Goal: Task Accomplishment & Management: Use online tool/utility

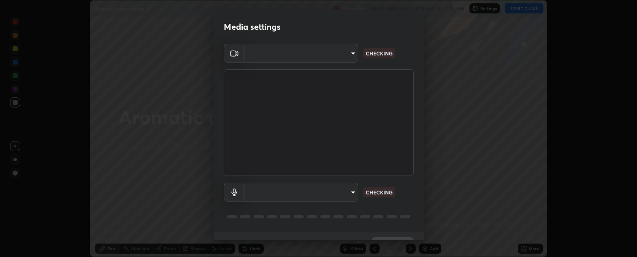
scroll to position [18, 0]
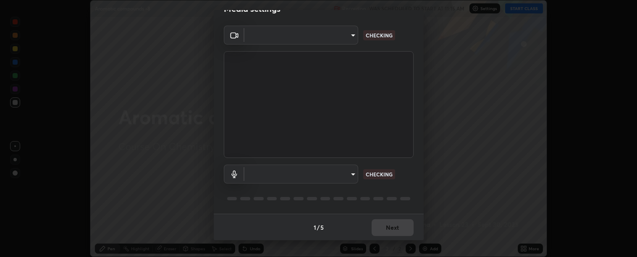
type input "c9a33e1444ed9087bfc9ccfea5ae3a7e5a20680e32ba827957683cb8217a83b8"
type input "communications"
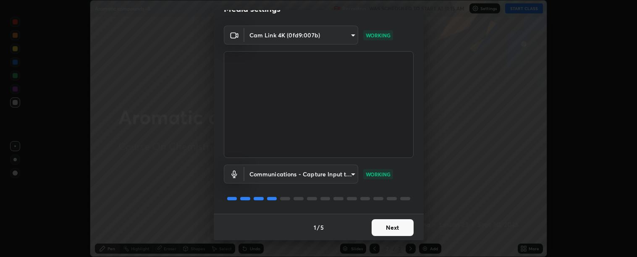
click at [392, 226] on button "Next" at bounding box center [393, 227] width 42 height 17
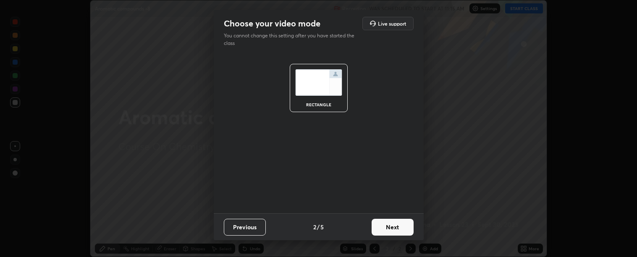
scroll to position [0, 0]
click at [393, 227] on button "Next" at bounding box center [393, 227] width 42 height 17
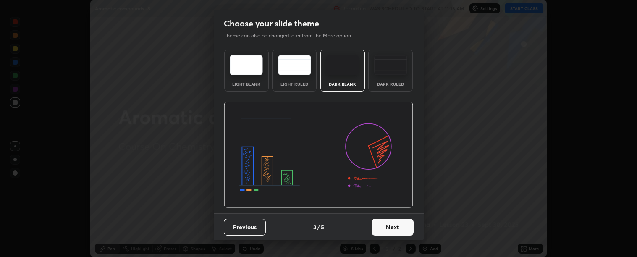
click at [386, 228] on button "Next" at bounding box center [393, 227] width 42 height 17
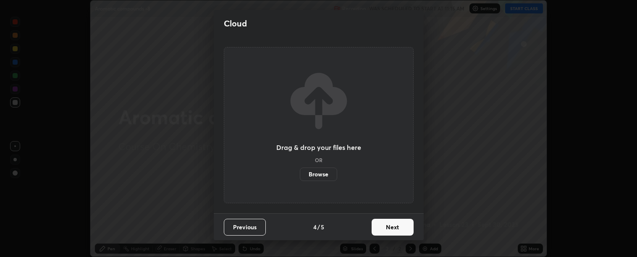
click at [388, 224] on button "Next" at bounding box center [393, 227] width 42 height 17
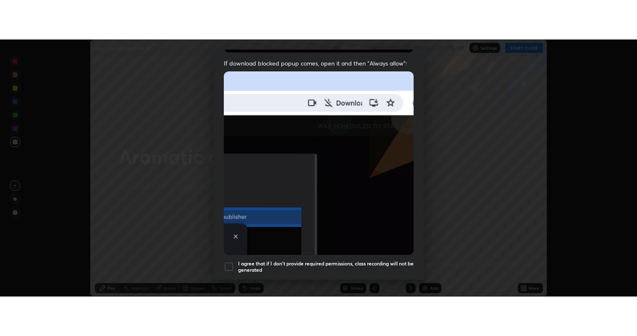
scroll to position [189, 0]
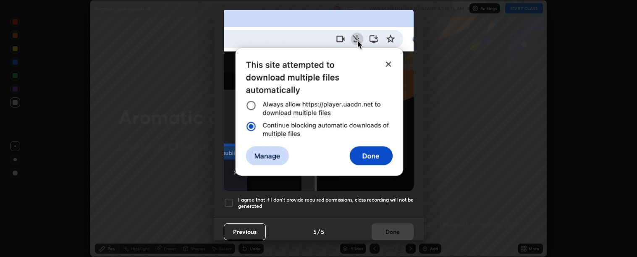
click at [226, 199] on div at bounding box center [229, 203] width 10 height 10
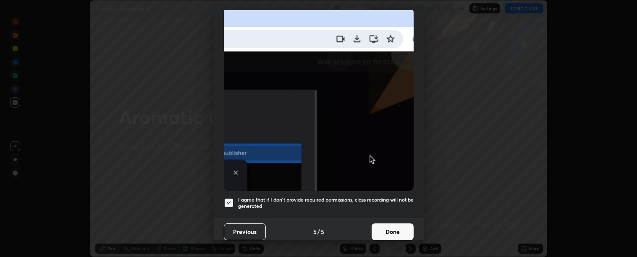
click at [391, 228] on button "Done" at bounding box center [393, 231] width 42 height 17
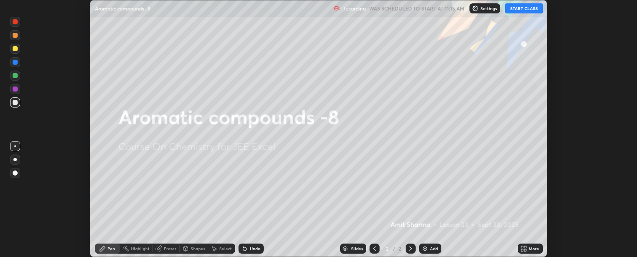
click at [518, 9] on button "START CLASS" at bounding box center [524, 8] width 38 height 10
click at [525, 247] on icon at bounding box center [526, 247] width 2 height 2
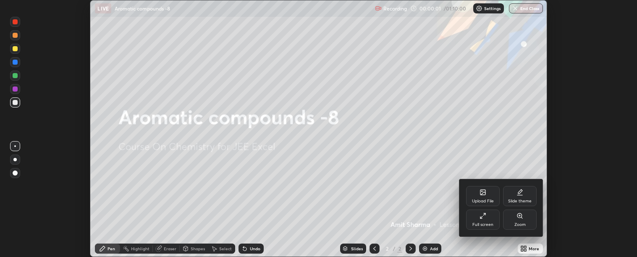
click at [483, 218] on icon at bounding box center [483, 216] width 7 height 7
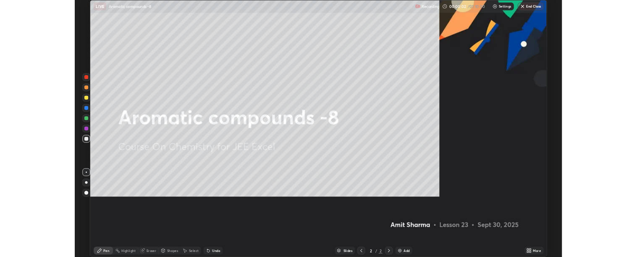
scroll to position [336, 637]
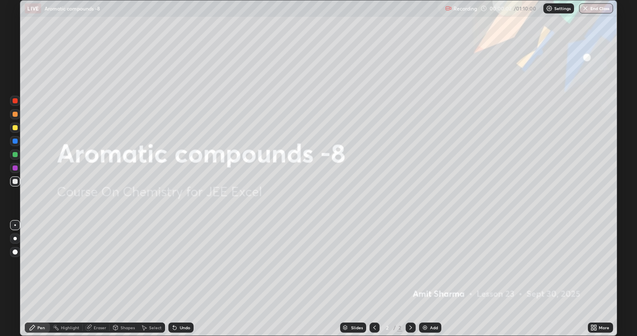
click at [425, 257] on img at bounding box center [425, 327] width 7 height 7
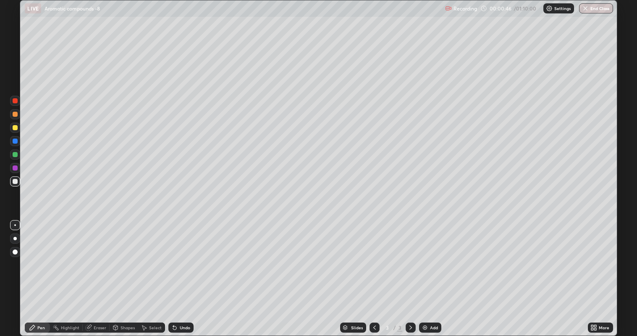
click at [17, 129] on div at bounding box center [15, 127] width 5 height 5
click at [16, 182] on div at bounding box center [15, 181] width 5 height 5
click at [181, 257] on div "Undo" at bounding box center [185, 327] width 10 height 4
click at [184, 257] on div "Undo" at bounding box center [185, 327] width 10 height 4
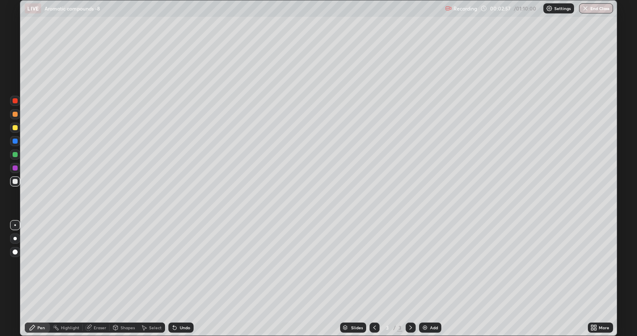
click at [20, 169] on div at bounding box center [15, 168] width 10 height 10
click at [14, 181] on div at bounding box center [15, 181] width 5 height 5
click at [176, 257] on icon at bounding box center [174, 327] width 7 height 7
click at [180, 257] on div "Undo" at bounding box center [185, 327] width 10 height 4
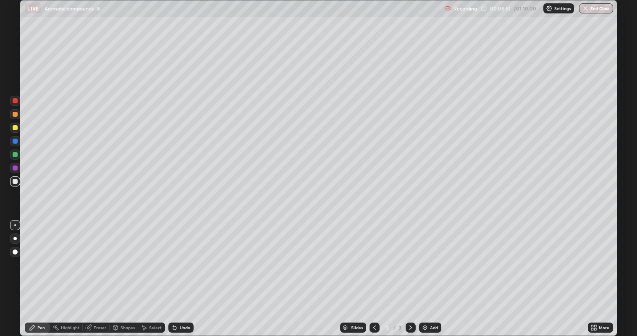
click at [433, 257] on div "Add" at bounding box center [430, 328] width 22 height 10
click at [375, 257] on icon at bounding box center [374, 327] width 7 height 7
click at [410, 257] on icon at bounding box center [410, 327] width 7 height 7
click at [15, 128] on div at bounding box center [15, 127] width 5 height 5
click at [16, 181] on div at bounding box center [15, 181] width 5 height 5
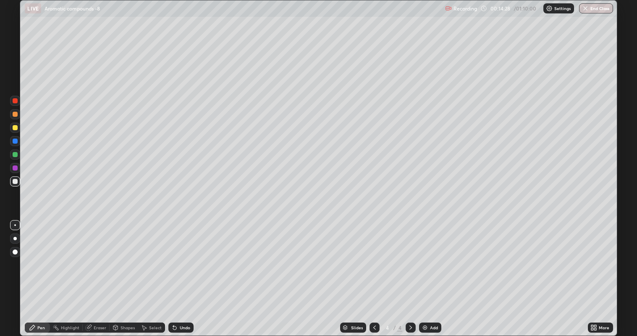
click at [429, 257] on div "Add" at bounding box center [430, 328] width 22 height 10
click at [180, 257] on div "Undo" at bounding box center [185, 327] width 10 height 4
click at [176, 257] on icon at bounding box center [174, 327] width 7 height 7
click at [378, 257] on div at bounding box center [375, 327] width 10 height 17
click at [409, 257] on icon at bounding box center [410, 327] width 7 height 7
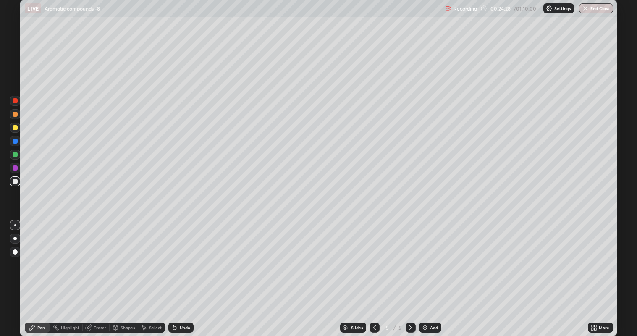
click at [102, 257] on div "Eraser" at bounding box center [100, 327] width 13 height 4
click at [375, 257] on icon at bounding box center [374, 327] width 7 height 7
click at [409, 257] on icon at bounding box center [410, 327] width 7 height 7
click at [428, 257] on div "Add" at bounding box center [430, 328] width 22 height 10
click at [39, 257] on div "Pen" at bounding box center [37, 328] width 25 height 10
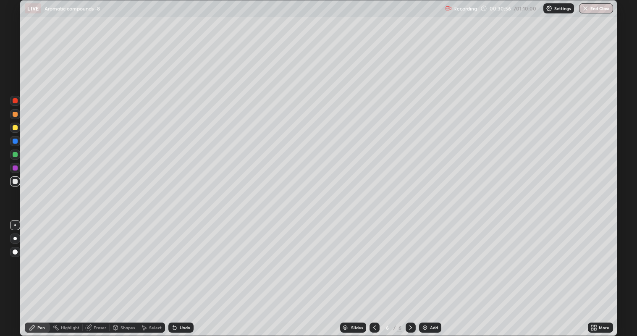
click at [429, 257] on div "Add" at bounding box center [430, 328] width 22 height 10
click at [15, 155] on div at bounding box center [15, 154] width 5 height 5
click at [16, 181] on div at bounding box center [15, 181] width 5 height 5
click at [13, 169] on div at bounding box center [15, 167] width 5 height 5
click at [16, 182] on div at bounding box center [15, 181] width 5 height 5
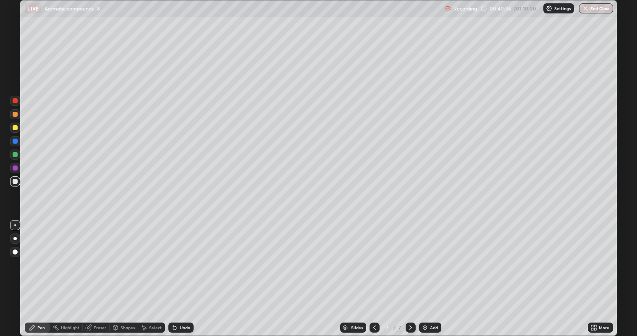
click at [373, 257] on icon at bounding box center [374, 327] width 3 height 4
click at [371, 257] on icon at bounding box center [374, 327] width 7 height 7
click at [370, 257] on div at bounding box center [375, 328] width 10 height 10
click at [412, 257] on icon at bounding box center [410, 327] width 7 height 7
click at [410, 257] on icon at bounding box center [410, 327] width 7 height 7
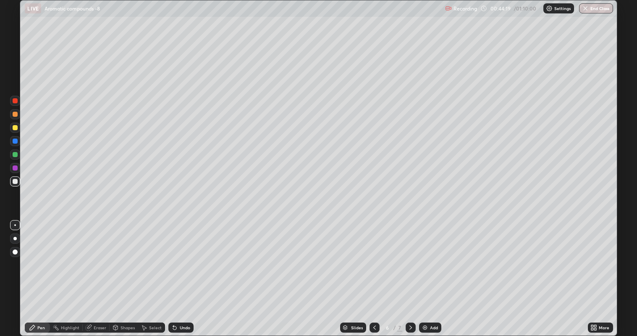
click at [409, 257] on icon at bounding box center [410, 327] width 7 height 7
click at [425, 257] on img at bounding box center [425, 327] width 7 height 7
click at [17, 128] on div at bounding box center [15, 127] width 5 height 5
click at [16, 181] on div at bounding box center [15, 181] width 5 height 5
click at [183, 257] on div "Undo" at bounding box center [185, 327] width 10 height 4
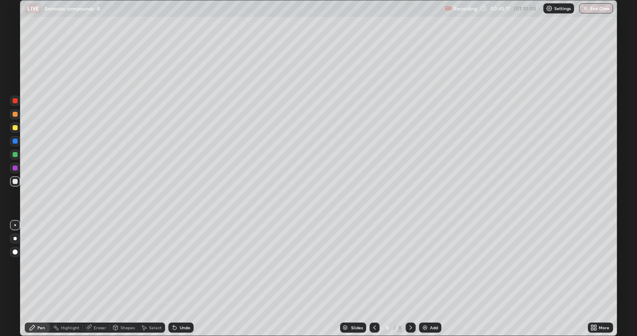
click at [182, 257] on div "Undo" at bounding box center [185, 327] width 10 height 4
click at [183, 257] on div "Undo" at bounding box center [185, 327] width 10 height 4
click at [184, 257] on div "Undo" at bounding box center [185, 327] width 10 height 4
click at [186, 257] on div "Undo" at bounding box center [185, 327] width 10 height 4
click at [187, 257] on div "Undo" at bounding box center [185, 327] width 10 height 4
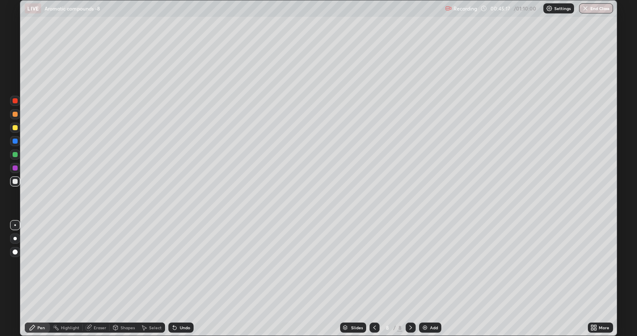
click at [188, 257] on div "Undo" at bounding box center [180, 328] width 25 height 10
click at [189, 257] on div "Undo" at bounding box center [180, 328] width 25 height 10
click at [191, 257] on div "Undo" at bounding box center [180, 328] width 25 height 10
click at [15, 155] on div at bounding box center [15, 154] width 5 height 5
click at [182, 257] on div "Undo" at bounding box center [185, 327] width 10 height 4
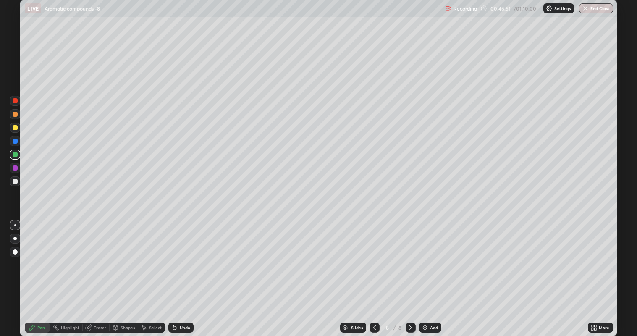
click at [181, 257] on div "Undo" at bounding box center [185, 327] width 10 height 4
click at [13, 182] on div at bounding box center [15, 181] width 5 height 5
click at [425, 257] on img at bounding box center [425, 327] width 7 height 7
click at [16, 128] on div at bounding box center [15, 127] width 5 height 5
click at [16, 182] on div at bounding box center [15, 181] width 5 height 5
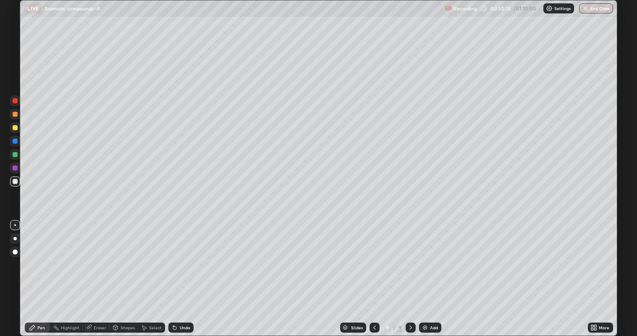
click at [182, 257] on div "Undo" at bounding box center [185, 327] width 10 height 4
click at [184, 257] on div "Undo" at bounding box center [185, 327] width 10 height 4
click at [185, 257] on div "Undo" at bounding box center [185, 327] width 10 height 4
click at [180, 257] on div "Undo" at bounding box center [185, 327] width 10 height 4
click at [177, 257] on div "Undo" at bounding box center [180, 328] width 25 height 10
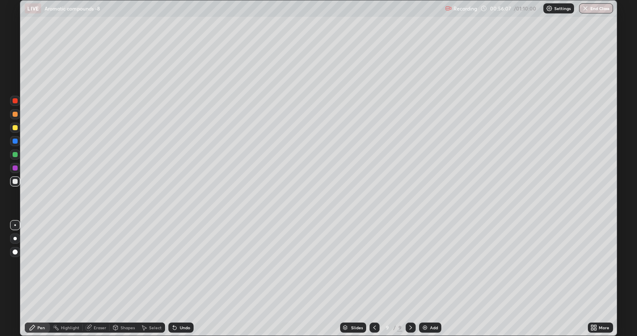
click at [184, 257] on div "Undo" at bounding box center [185, 327] width 10 height 4
click at [191, 257] on div "Undo" at bounding box center [180, 328] width 25 height 10
click at [173, 257] on icon at bounding box center [173, 325] width 1 height 1
click at [173, 257] on icon at bounding box center [174, 327] width 3 height 3
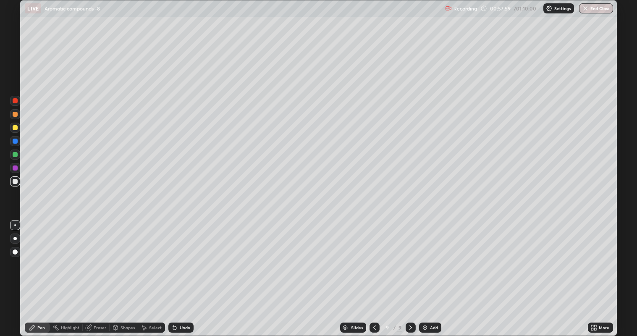
click at [173, 257] on icon at bounding box center [174, 327] width 3 height 3
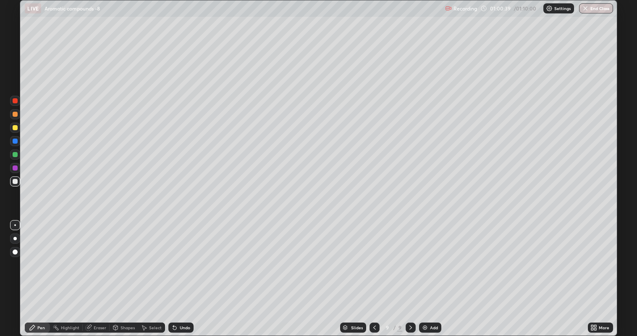
click at [99, 257] on div "Eraser" at bounding box center [100, 327] width 13 height 4
click at [153, 257] on div "Select" at bounding box center [155, 327] width 13 height 4
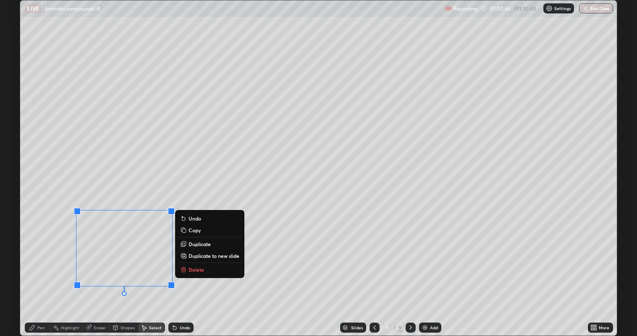
click at [191, 257] on p "Delete" at bounding box center [197, 269] width 16 height 7
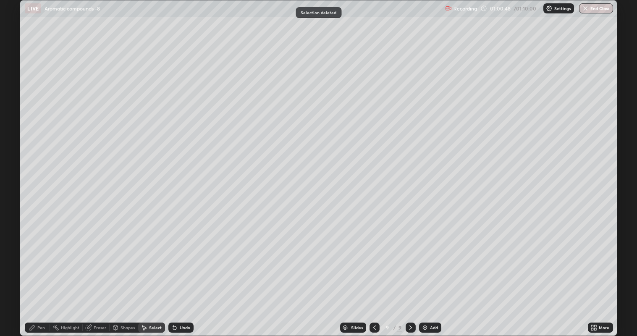
click at [102, 257] on div "Eraser" at bounding box center [100, 327] width 13 height 4
click at [44, 257] on div "Pen" at bounding box center [41, 327] width 8 height 4
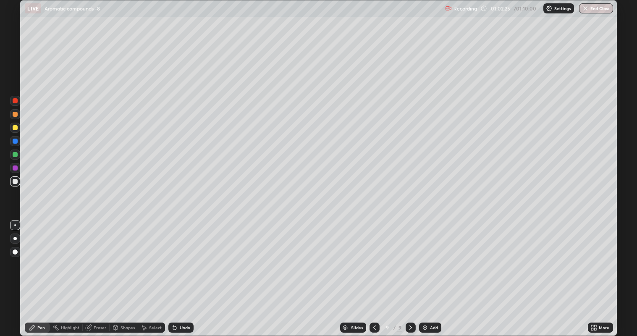
click at [430, 257] on div "Add" at bounding box center [434, 327] width 8 height 4
click at [16, 128] on div at bounding box center [15, 127] width 5 height 5
click at [16, 182] on div at bounding box center [15, 181] width 5 height 5
click at [185, 257] on div "Undo" at bounding box center [180, 328] width 25 height 10
click at [13, 167] on div at bounding box center [15, 167] width 5 height 5
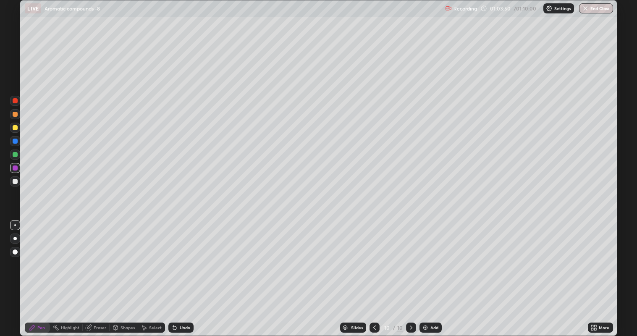
click at [180, 257] on div "Undo" at bounding box center [185, 327] width 10 height 4
click at [428, 257] on div "Add" at bounding box center [431, 328] width 22 height 10
click at [17, 129] on div at bounding box center [15, 127] width 5 height 5
click at [16, 181] on div at bounding box center [15, 181] width 5 height 5
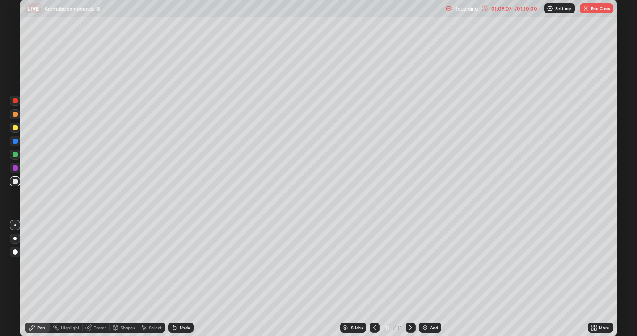
click at [16, 102] on div at bounding box center [15, 100] width 5 height 5
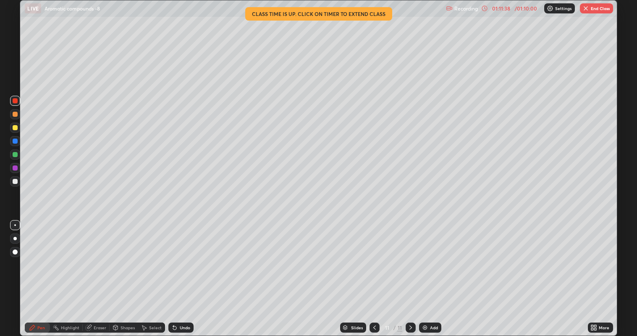
click at [597, 10] on button "End Class" at bounding box center [596, 8] width 33 height 10
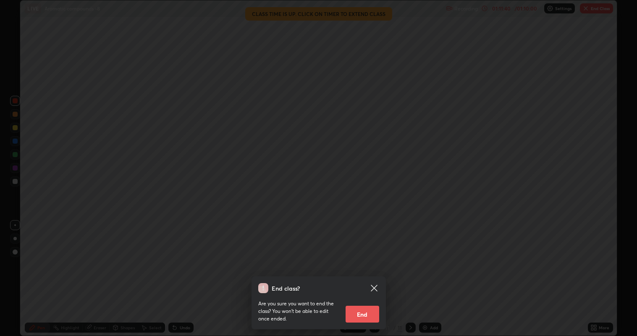
click at [362, 257] on button "End" at bounding box center [363, 314] width 34 height 17
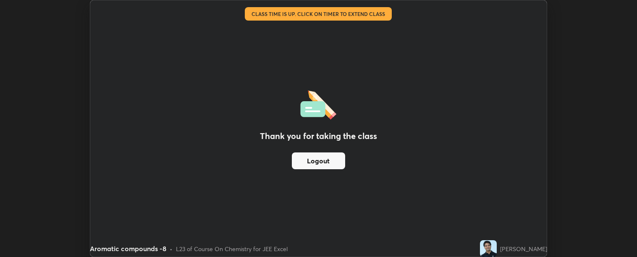
scroll to position [41739, 41359]
